Goal: Task Accomplishment & Management: Manage account settings

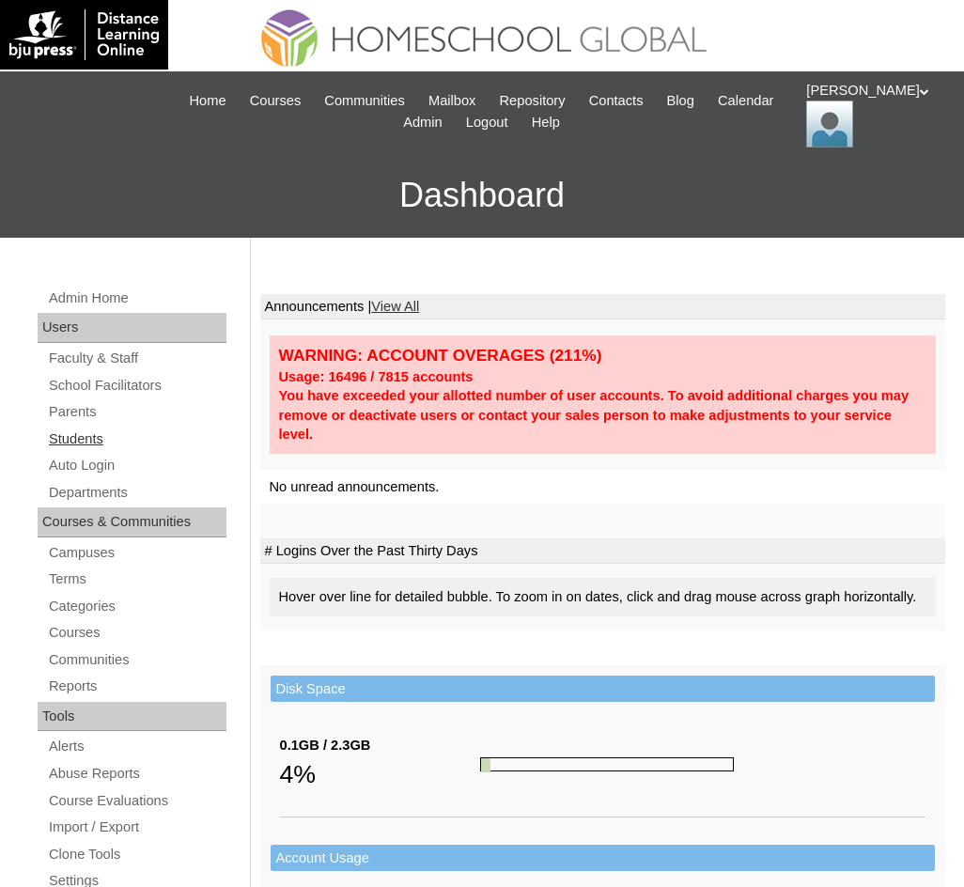
click at [73, 437] on link "Students" at bounding box center [137, 439] width 180 height 23
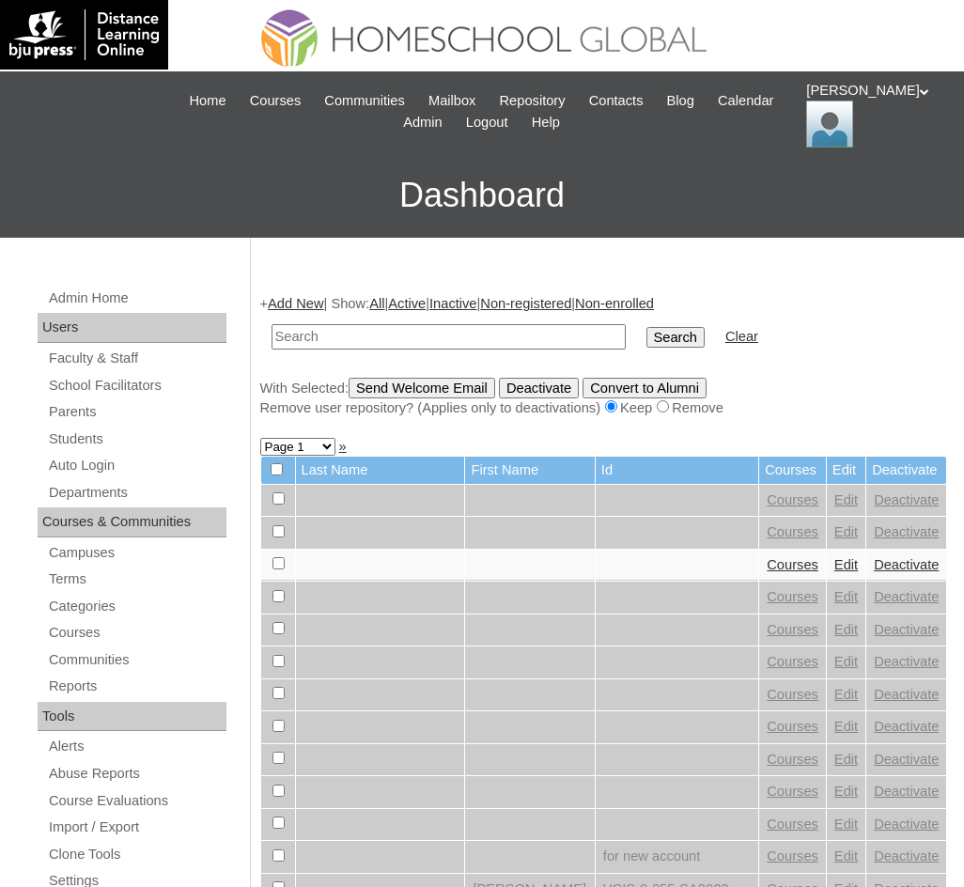
click at [447, 330] on input "text" at bounding box center [449, 336] width 354 height 25
type input "MHS009090-TECHPH2020"
click at [647, 340] on input "Search" at bounding box center [676, 337] width 58 height 21
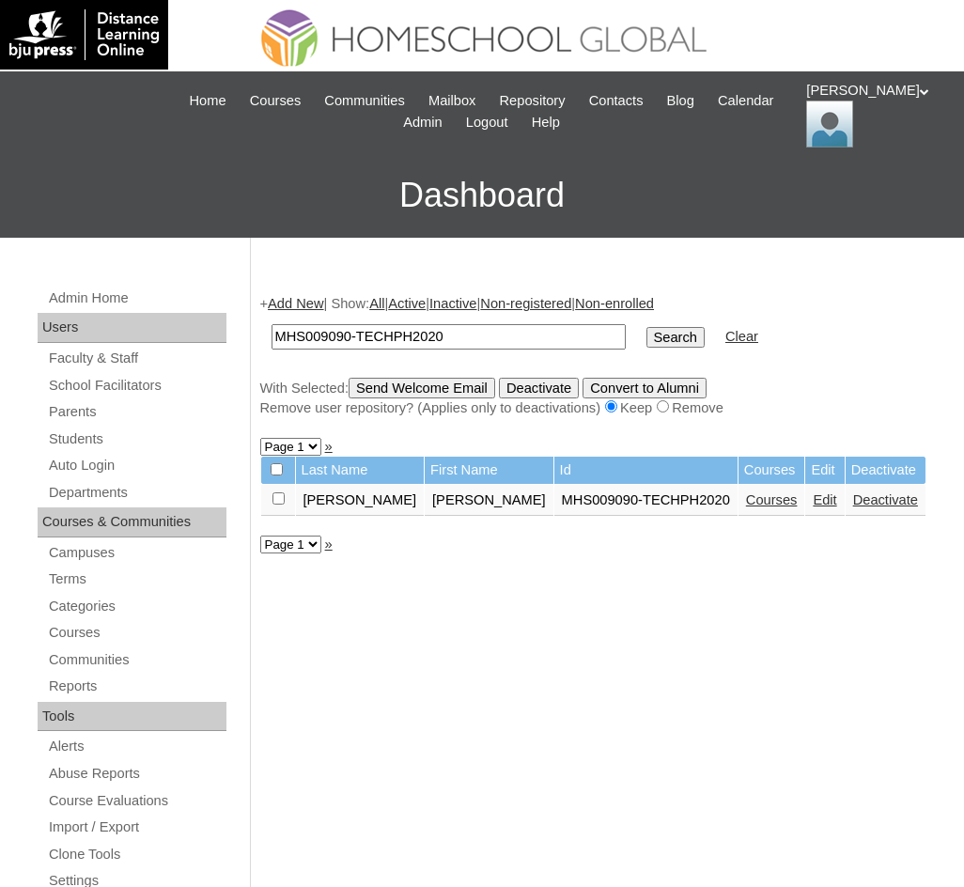
click at [813, 500] on link "Edit" at bounding box center [824, 499] width 23 height 15
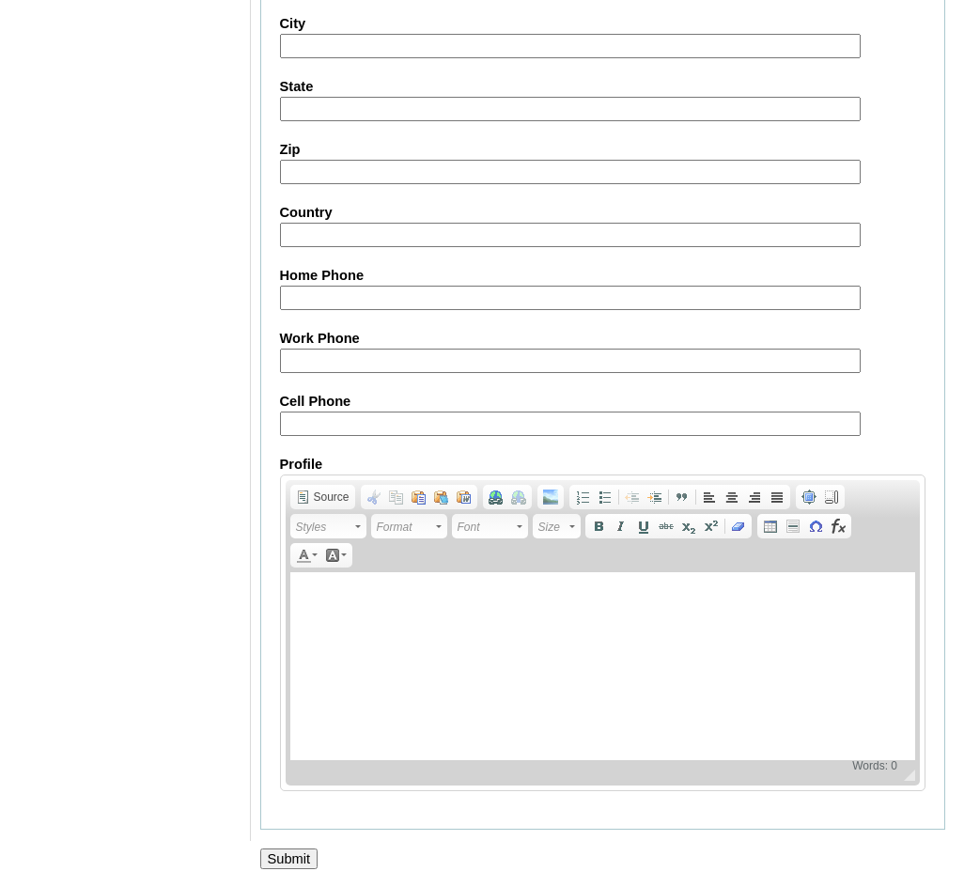
scroll to position [2057, 0]
click at [305, 861] on input "Submit" at bounding box center [289, 857] width 58 height 21
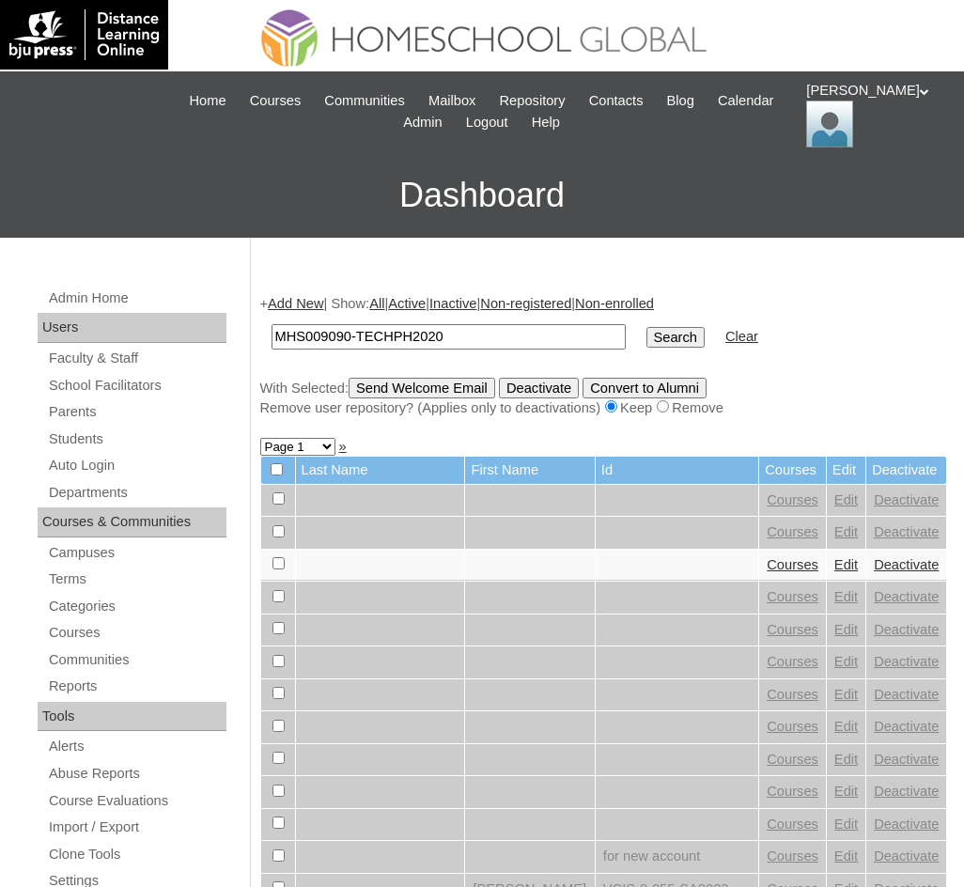
type input "MHS009090-TECHPH2020"
click at [647, 331] on input "Search" at bounding box center [676, 337] width 58 height 21
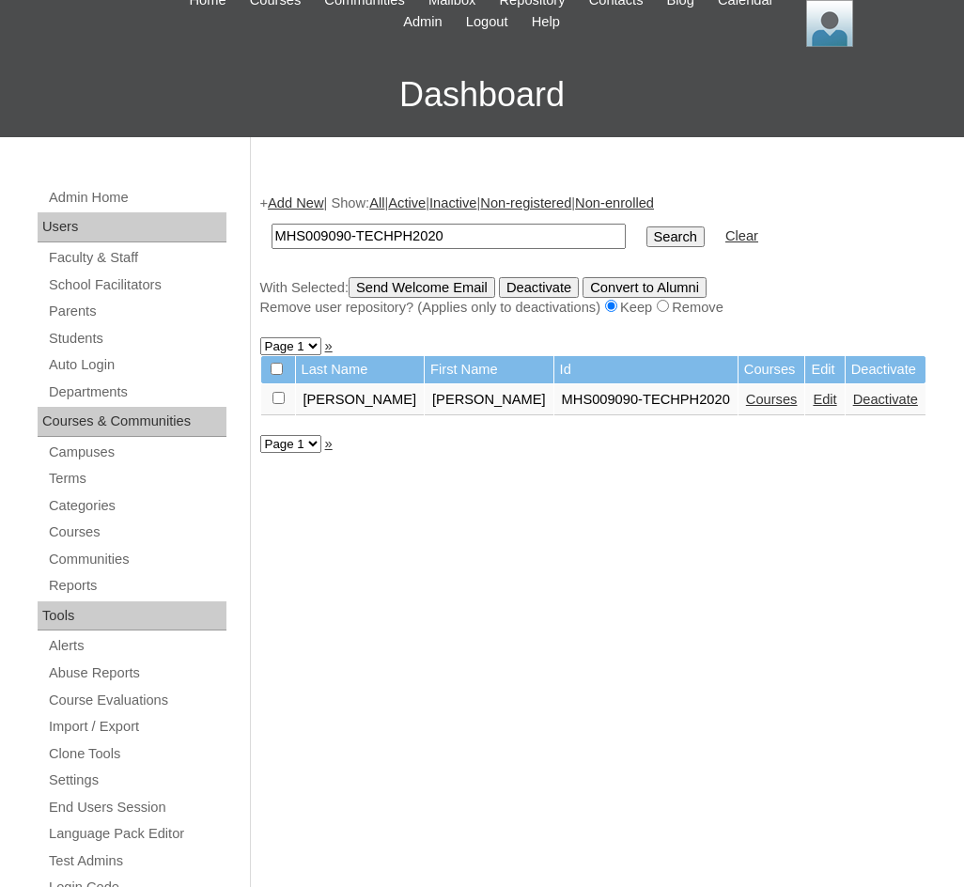
scroll to position [282, 0]
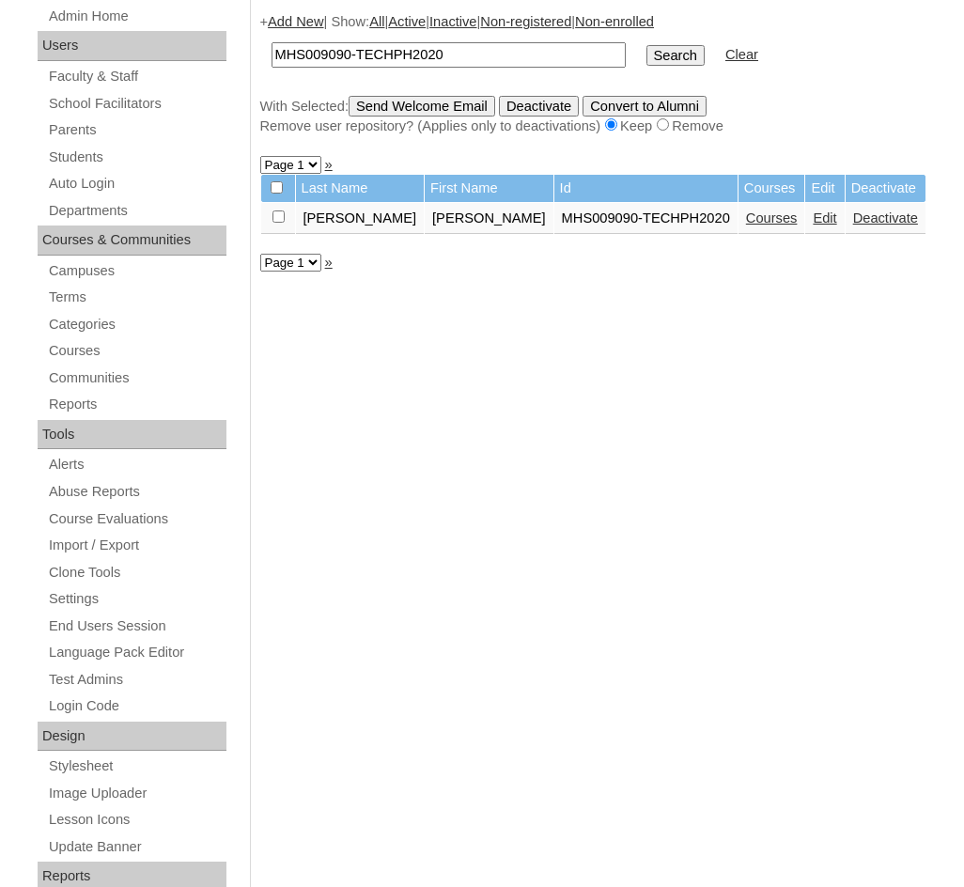
click at [746, 225] on link "Courses" at bounding box center [772, 218] width 52 height 15
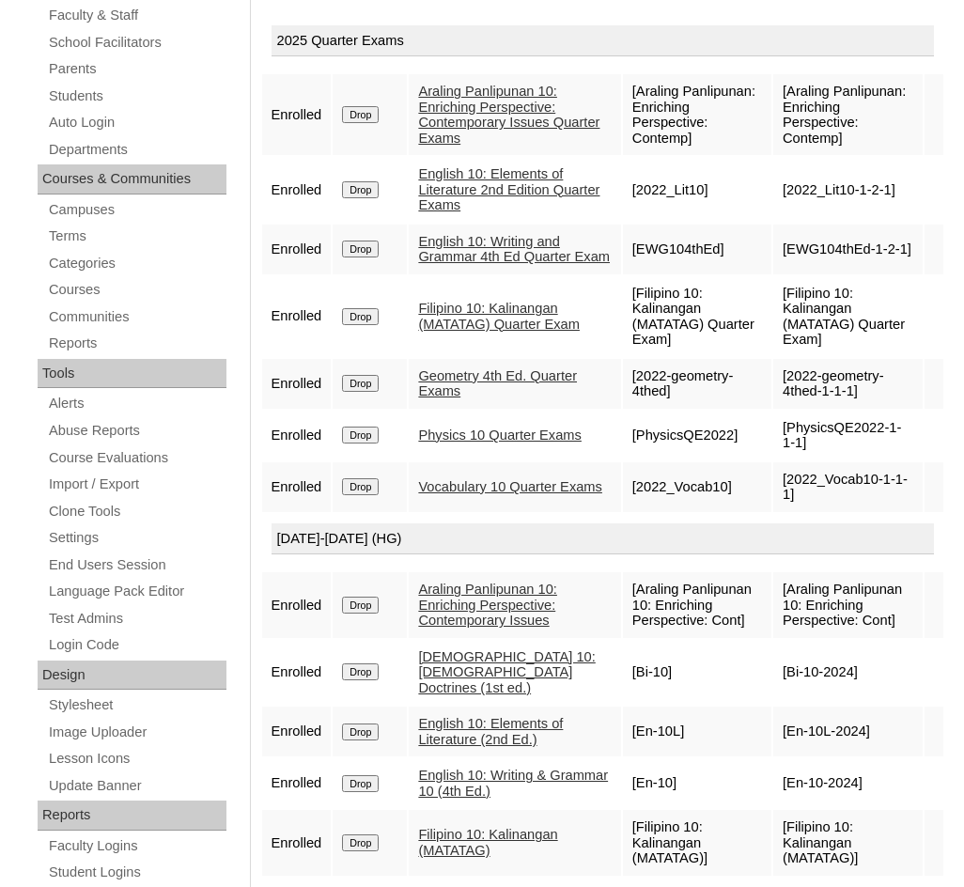
scroll to position [282, 0]
